Goal: Navigation & Orientation: Go to known website

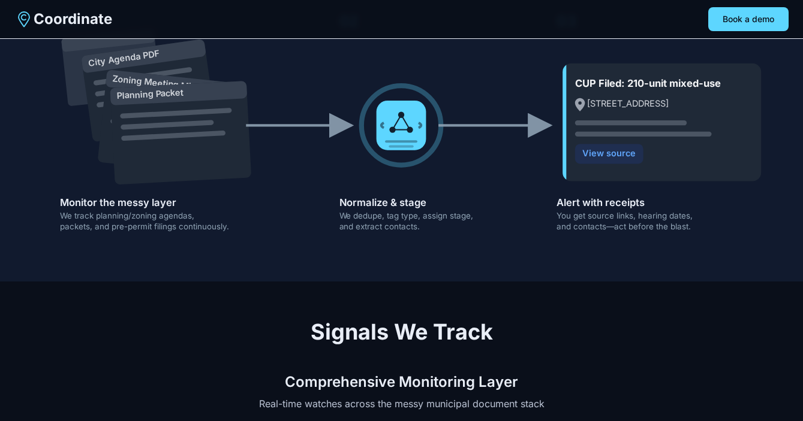
scroll to position [458, 0]
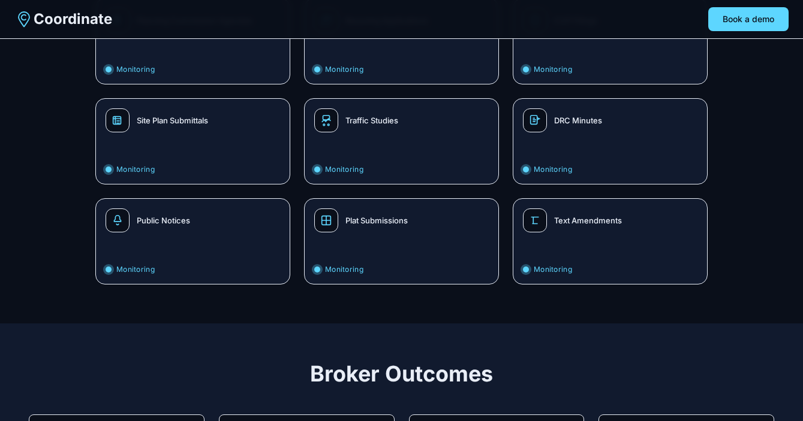
scroll to position [1286, 0]
